Goal: Book appointment/travel/reservation

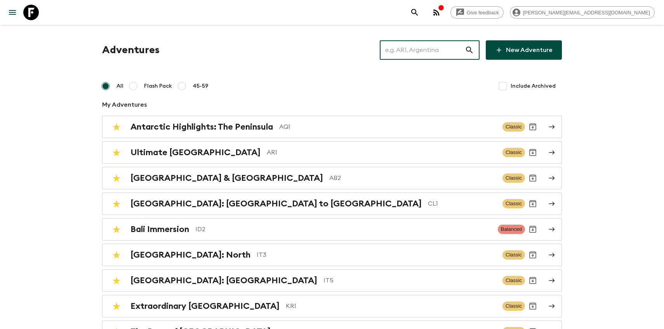
click at [422, 52] on input "text" at bounding box center [422, 50] width 85 height 22
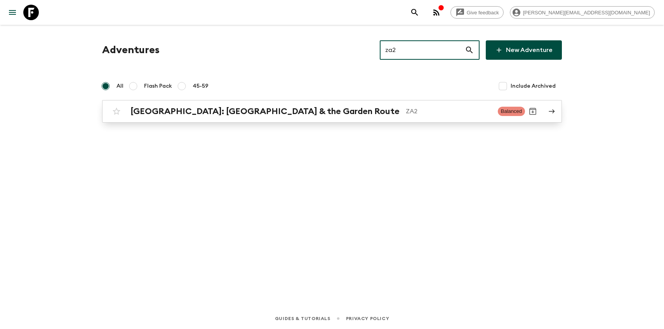
type input "za2"
click at [173, 106] on h2 "[GEOGRAPHIC_DATA]: [GEOGRAPHIC_DATA] & the Garden Route" at bounding box center [264, 111] width 269 height 10
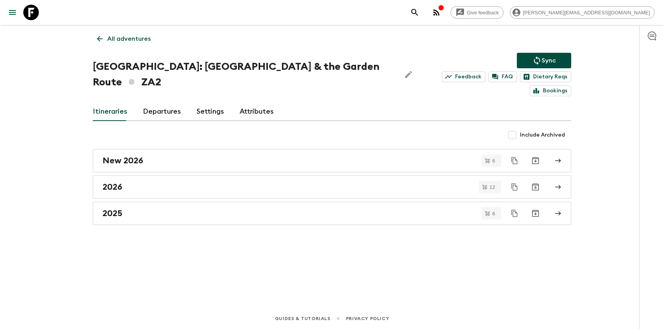
click at [140, 104] on div "Itineraries Departures Settings Attributes" at bounding box center [332, 112] width 478 height 19
click at [156, 103] on link "Departures" at bounding box center [162, 112] width 38 height 19
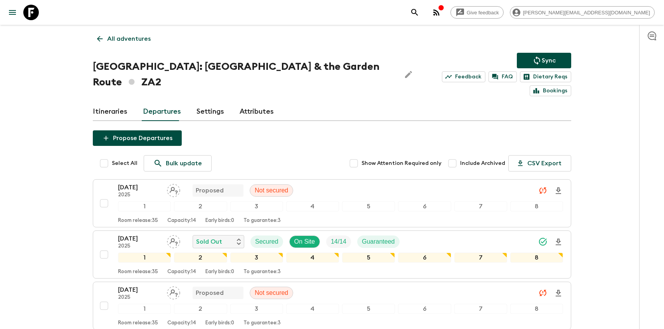
click at [104, 38] on link "All adventures" at bounding box center [124, 39] width 62 height 16
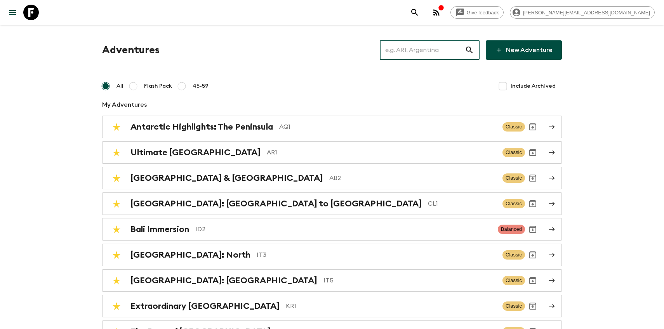
click at [424, 48] on input "text" at bounding box center [422, 50] width 85 height 22
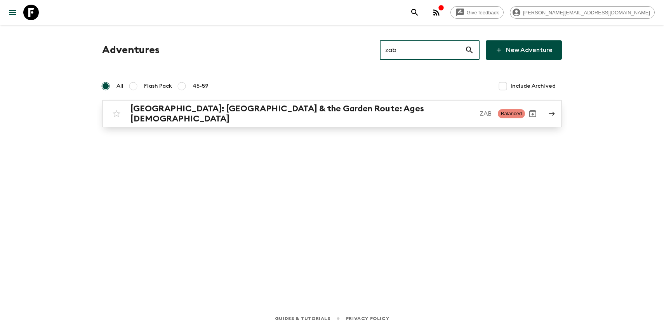
type input "zab"
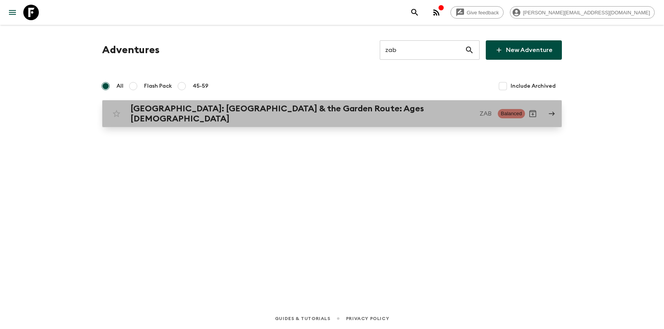
click at [232, 115] on h2 "[GEOGRAPHIC_DATA]: [GEOGRAPHIC_DATA] & the Garden Route: Ages [DEMOGRAPHIC_DATA]" at bounding box center [301, 114] width 343 height 20
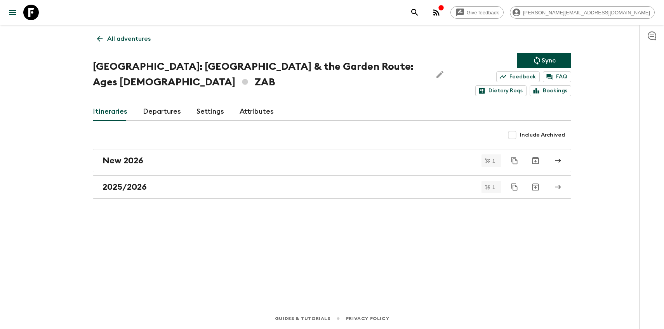
click at [156, 117] on link "Departures" at bounding box center [162, 112] width 38 height 19
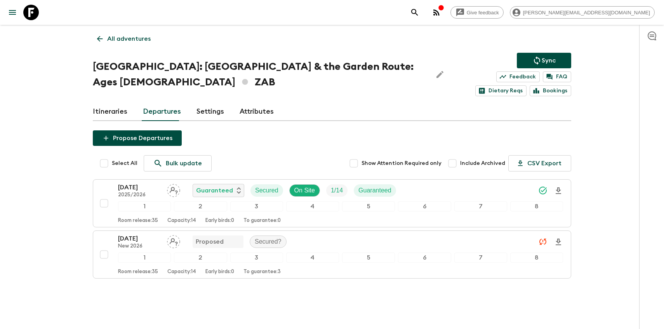
click at [111, 110] on link "Itineraries" at bounding box center [110, 112] width 35 height 19
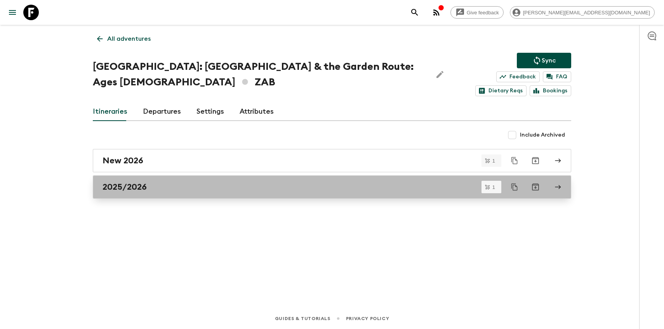
click at [127, 193] on link "2025/2026" at bounding box center [332, 187] width 478 height 23
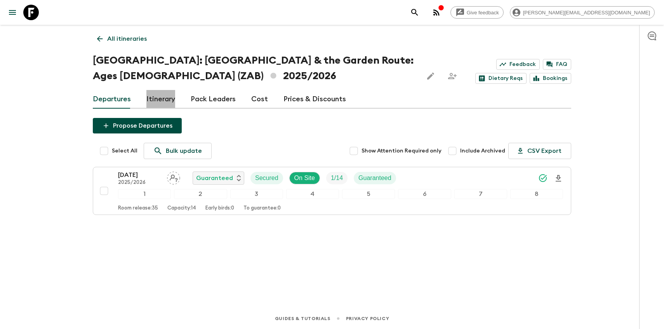
click at [157, 104] on link "Itinerary" at bounding box center [160, 99] width 29 height 19
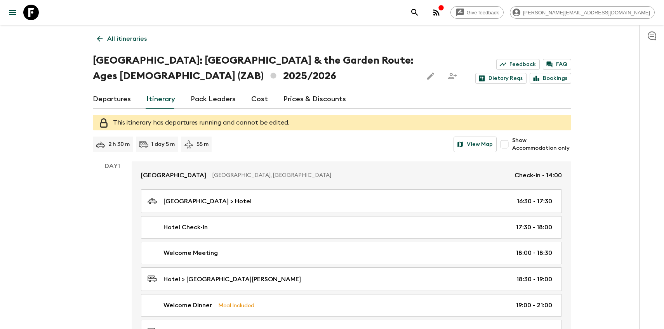
click at [113, 103] on link "Departures" at bounding box center [112, 99] width 38 height 19
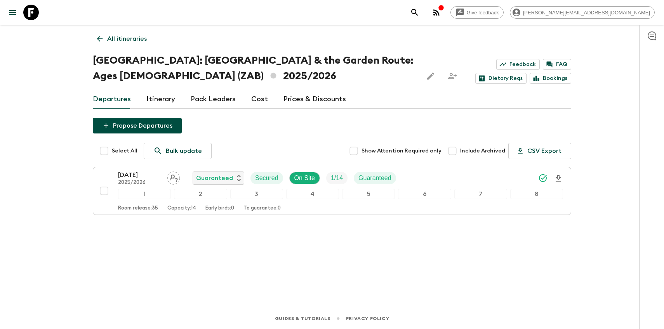
click at [110, 41] on p "All itineraries" at bounding box center [127, 38] width 40 height 9
